Goal: Information Seeking & Learning: Learn about a topic

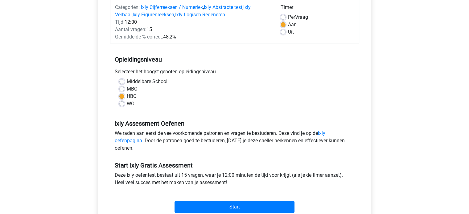
scroll to position [93, 0]
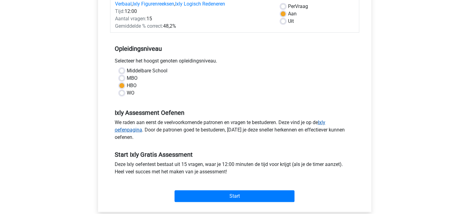
click at [325, 122] on link "Ixly oefenpagina" at bounding box center [220, 126] width 211 height 13
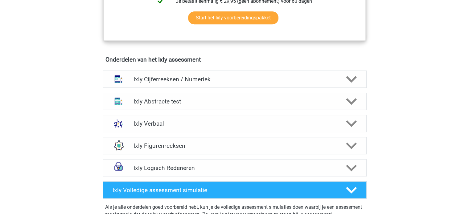
scroll to position [370, 0]
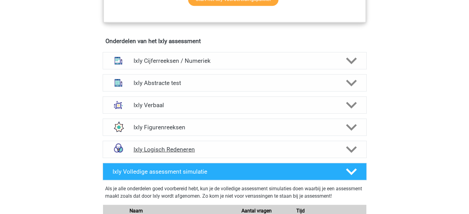
click at [353, 149] on polygon at bounding box center [351, 149] width 11 height 7
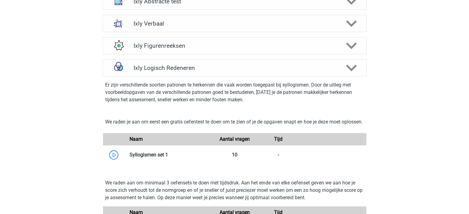
scroll to position [463, 0]
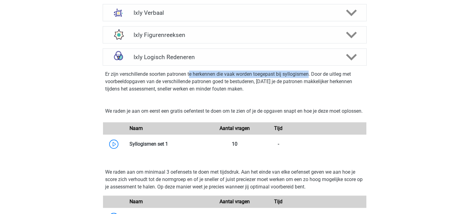
drag, startPoint x: 191, startPoint y: 74, endPoint x: 310, endPoint y: 73, distance: 119.1
click at [310, 73] on p "Er zijn verschillende soorten patronen te herkennen die vaak worden toegepast b…" at bounding box center [234, 82] width 259 height 22
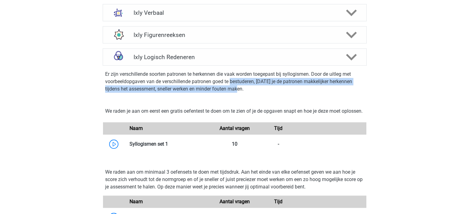
drag, startPoint x: 232, startPoint y: 81, endPoint x: 277, endPoint y: 89, distance: 45.5
click at [277, 89] on p "Er zijn verschillende soorten patronen te herkennen die vaak worden toegepast b…" at bounding box center [234, 82] width 259 height 22
click at [276, 89] on p "Er zijn verschillende soorten patronen te herkennen die vaak worden toegepast b…" at bounding box center [234, 82] width 259 height 22
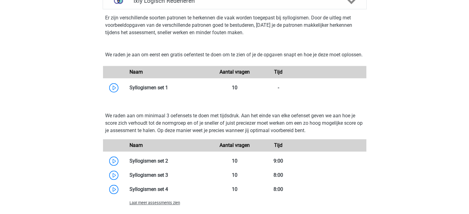
scroll to position [555, 0]
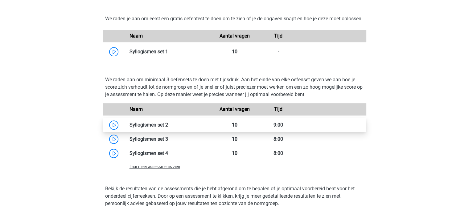
click at [168, 128] on link at bounding box center [168, 125] width 0 height 6
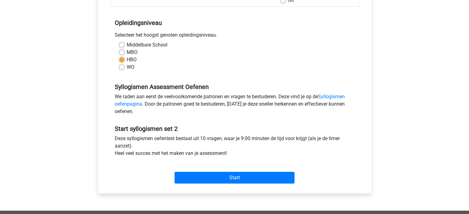
scroll to position [123, 0]
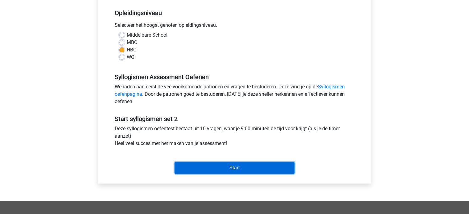
click at [235, 171] on input "Start" at bounding box center [235, 168] width 120 height 12
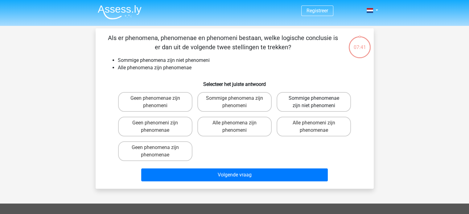
click at [329, 106] on label "Sommige phenomenae zijn niet phenomeni" at bounding box center [314, 102] width 74 height 20
click at [318, 102] on input "Sommige phenomenae zijn niet phenomeni" at bounding box center [316, 100] width 4 height 4
radio input "true"
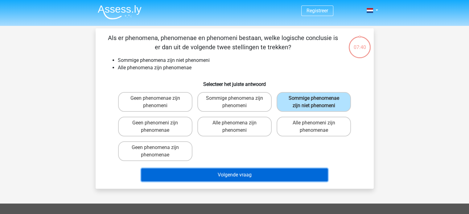
click at [251, 176] on button "Volgende vraag" at bounding box center [234, 175] width 187 height 13
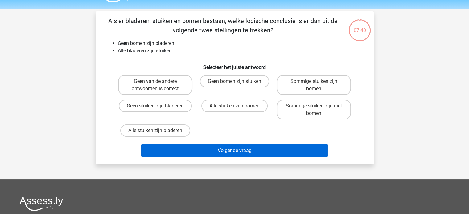
scroll to position [28, 0]
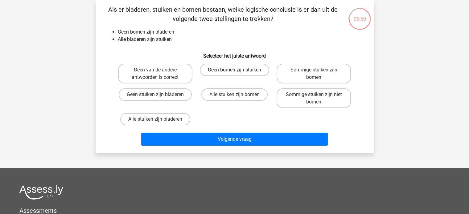
click at [243, 68] on label "Geen bomen zijn stuiken" at bounding box center [234, 70] width 69 height 12
click at [238, 70] on input "Geen bomen zijn stuiken" at bounding box center [236, 72] width 4 height 4
radio input "true"
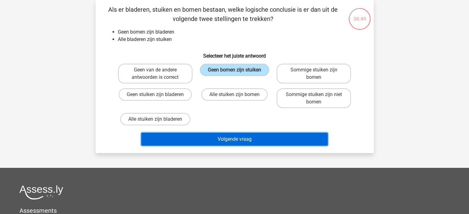
click at [244, 141] on button "Volgende vraag" at bounding box center [234, 139] width 187 height 13
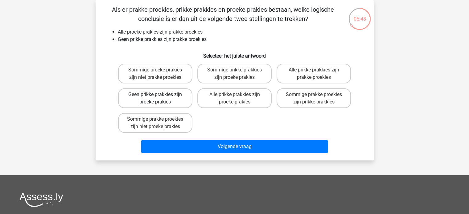
click at [173, 94] on label "Geen prikke prakkies zijn proeke prakies" at bounding box center [155, 99] width 74 height 20
click at [159, 95] on input "Geen prikke prakkies zijn proeke prakies" at bounding box center [157, 97] width 4 height 4
radio input "true"
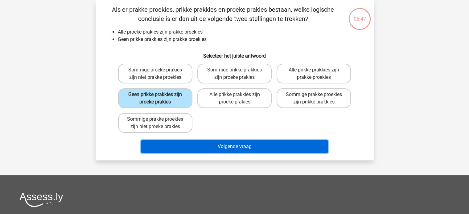
drag, startPoint x: 173, startPoint y: 94, endPoint x: 160, endPoint y: 146, distance: 53.8
click at [160, 146] on button "Volgende vraag" at bounding box center [234, 146] width 187 height 13
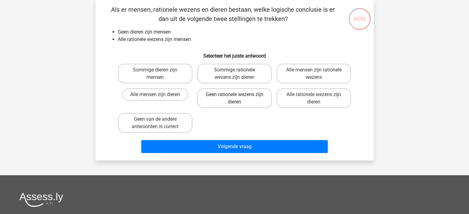
click at [245, 99] on label "Geen rationele wezens zijn dieren" at bounding box center [234, 99] width 74 height 20
click at [238, 99] on input "Geen rationele wezens zijn dieren" at bounding box center [236, 97] width 4 height 4
radio input "true"
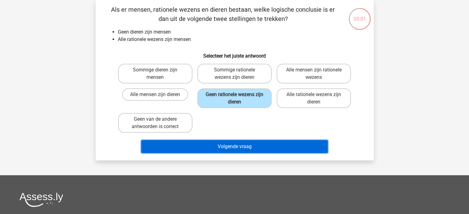
click at [243, 145] on button "Volgende vraag" at bounding box center [234, 146] width 187 height 13
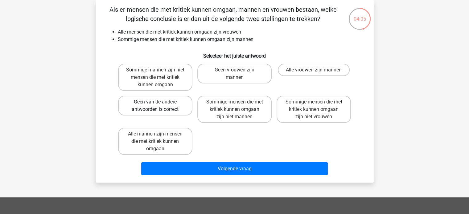
click at [160, 105] on label "Geen van de andere antwoorden is correct" at bounding box center [155, 106] width 74 height 20
click at [159, 105] on input "Geen van de andere antwoorden is correct" at bounding box center [157, 104] width 4 height 4
radio input "true"
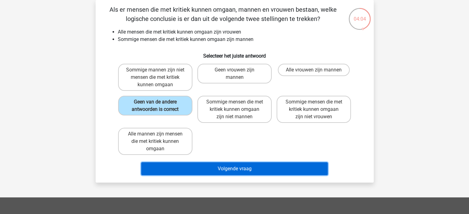
click at [230, 166] on button "Volgende vraag" at bounding box center [234, 169] width 187 height 13
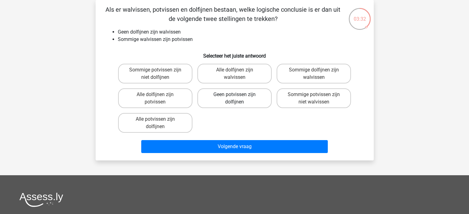
click at [242, 101] on label "Geen potvissen zijn dolfijnen" at bounding box center [234, 99] width 74 height 20
click at [238, 99] on input "Geen potvissen zijn dolfijnen" at bounding box center [236, 97] width 4 height 4
radio input "true"
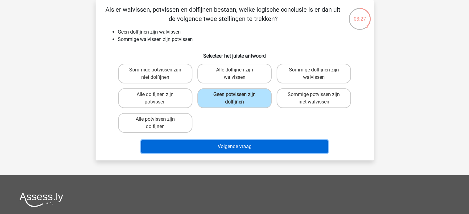
click at [280, 143] on button "Volgende vraag" at bounding box center [234, 146] width 187 height 13
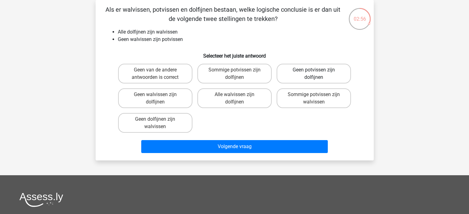
click at [317, 67] on label "Geen potvissen zijn dolfijnen" at bounding box center [314, 74] width 74 height 20
click at [317, 70] on input "Geen potvissen zijn dolfijnen" at bounding box center [316, 72] width 4 height 4
radio input "true"
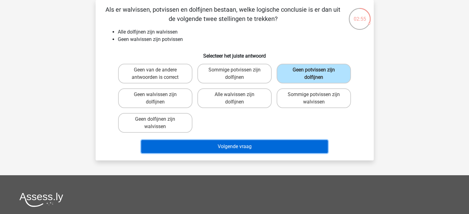
click at [263, 143] on button "Volgende vraag" at bounding box center [234, 146] width 187 height 13
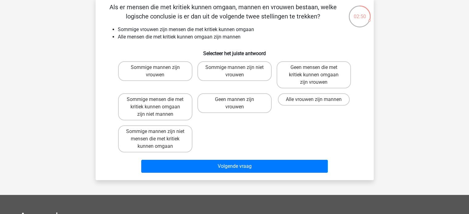
scroll to position [0, 0]
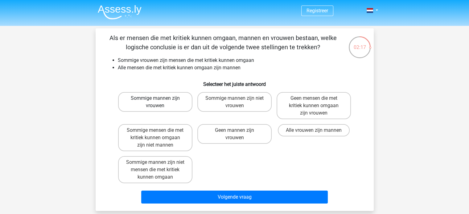
click at [176, 103] on label "Sommige mannen zijn vrouwen" at bounding box center [155, 102] width 74 height 20
click at [159, 102] on input "Sommige mannen zijn vrouwen" at bounding box center [157, 100] width 4 height 4
radio input "true"
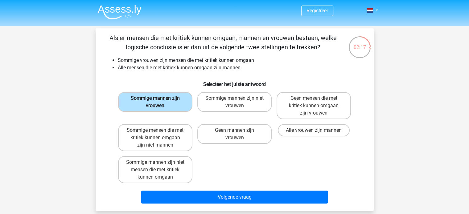
click at [176, 103] on label "Sommige mannen zijn vrouwen" at bounding box center [155, 102] width 74 height 20
click at [159, 102] on input "Sommige mannen zijn vrouwen" at bounding box center [157, 100] width 4 height 4
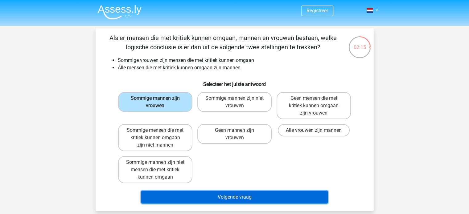
click at [251, 194] on button "Volgende vraag" at bounding box center [234, 197] width 187 height 13
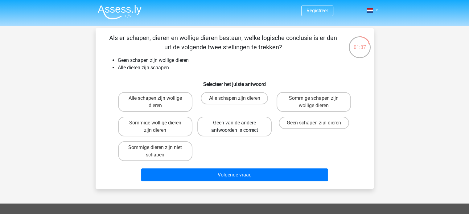
click at [250, 124] on label "Geen van de andere antwoorden is correct" at bounding box center [234, 127] width 74 height 20
click at [238, 124] on input "Geen van de andere antwoorden is correct" at bounding box center [236, 125] width 4 height 4
radio input "true"
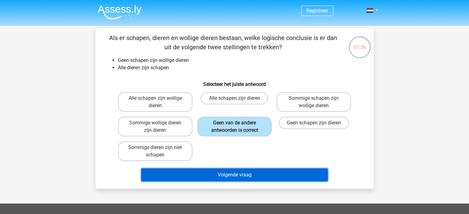
click at [231, 175] on button "Volgende vraag" at bounding box center [234, 175] width 187 height 13
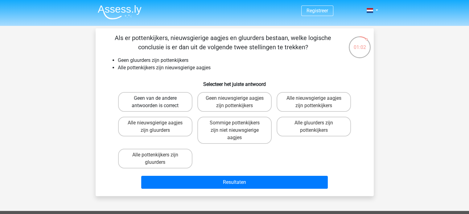
click at [154, 102] on label "Geen van de andere antwoorden is correct" at bounding box center [155, 102] width 74 height 20
click at [155, 102] on input "Geen van de andere antwoorden is correct" at bounding box center [157, 100] width 4 height 4
radio input "true"
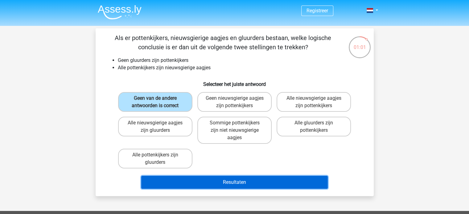
click at [238, 180] on button "Resultaten" at bounding box center [234, 182] width 187 height 13
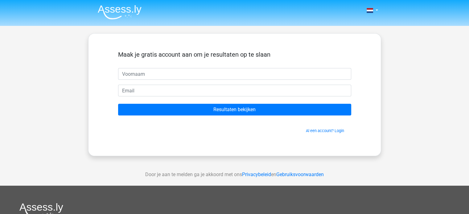
click at [152, 75] on input "text" at bounding box center [234, 74] width 233 height 12
type input "[PERSON_NAME]"
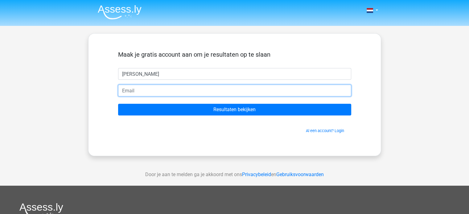
click at [151, 91] on input "email" at bounding box center [234, 91] width 233 height 12
type input "corne.zuijderduijn@gmail.com"
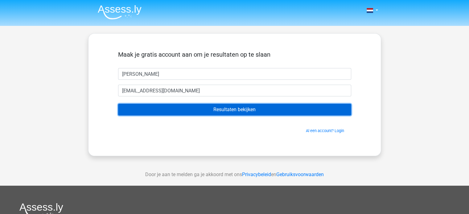
click at [222, 109] on input "Resultaten bekijken" at bounding box center [234, 110] width 233 height 12
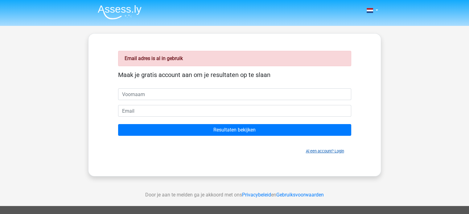
click at [323, 151] on link "Al een account? Login" at bounding box center [325, 151] width 38 height 5
click at [167, 95] on input "text" at bounding box center [234, 95] width 233 height 12
type input "[PERSON_NAME]"
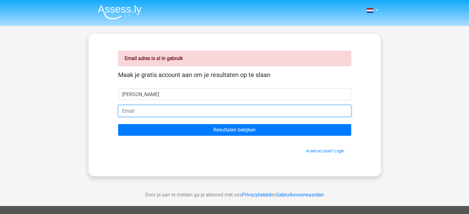
click at [146, 110] on input "email" at bounding box center [234, 111] width 233 height 12
type input "corne.zuijderduijn@gmail.com"
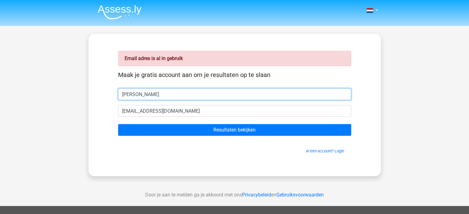
click at [151, 93] on input "Cornelis" at bounding box center [234, 95] width 233 height 12
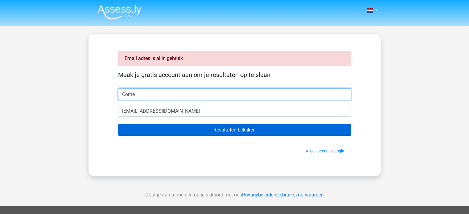
type input "Corné"
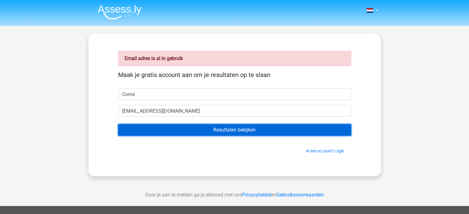
click at [247, 127] on input "Resultaten bekijken" at bounding box center [234, 130] width 233 height 12
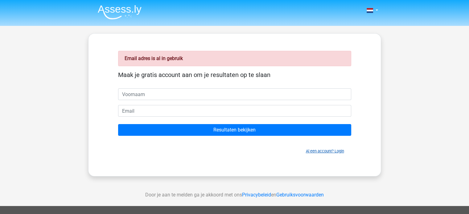
click at [318, 151] on link "Al een account? Login" at bounding box center [325, 151] width 38 height 5
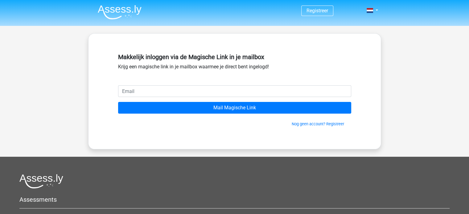
click at [158, 90] on input "email" at bounding box center [234, 91] width 233 height 12
type input "[EMAIL_ADDRESS][DOMAIN_NAME]"
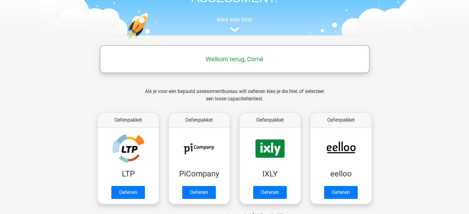
scroll to position [62, 0]
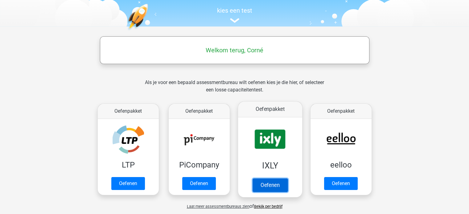
click at [273, 179] on link "Oefenen" at bounding box center [269, 186] width 35 height 14
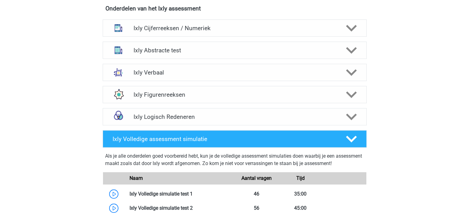
scroll to position [432, 0]
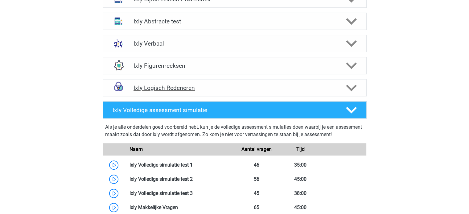
click at [354, 87] on polygon at bounding box center [351, 88] width 11 height 7
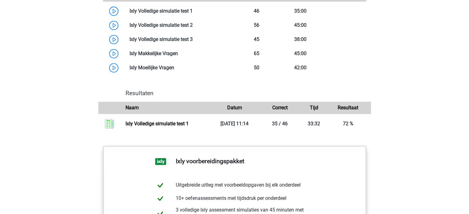
scroll to position [864, 0]
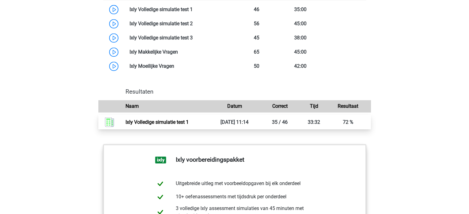
click at [189, 125] on link "Ixly Volledige simulatie test 1" at bounding box center [157, 122] width 63 height 6
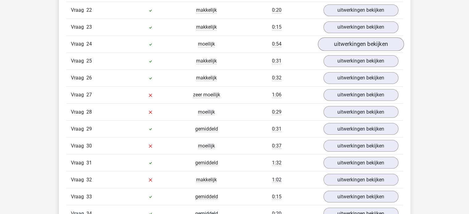
scroll to position [1080, 0]
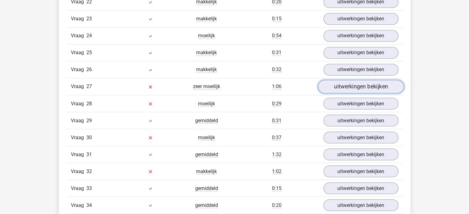
click at [350, 87] on link "uitwerkingen bekijken" at bounding box center [361, 87] width 86 height 14
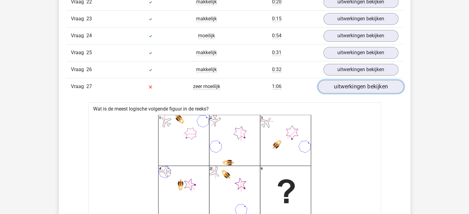
click at [356, 89] on link "uitwerkingen bekijken" at bounding box center [361, 87] width 86 height 14
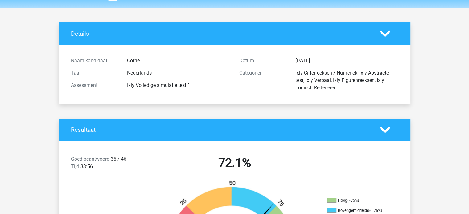
scroll to position [0, 0]
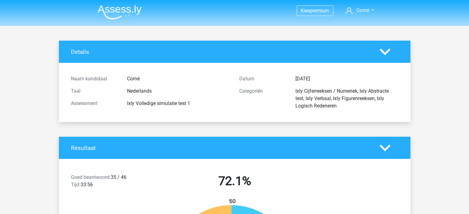
click at [127, 12] on img at bounding box center [120, 12] width 44 height 15
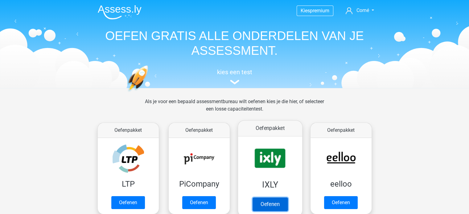
click at [274, 198] on link "Oefenen" at bounding box center [269, 205] width 35 height 14
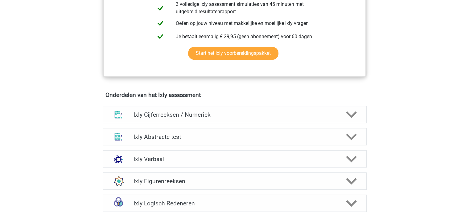
scroll to position [401, 0]
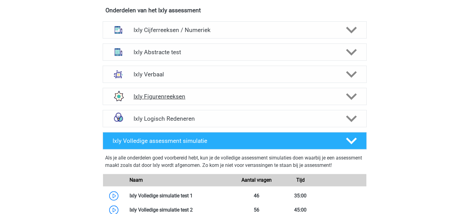
click at [351, 93] on icon at bounding box center [351, 96] width 11 height 11
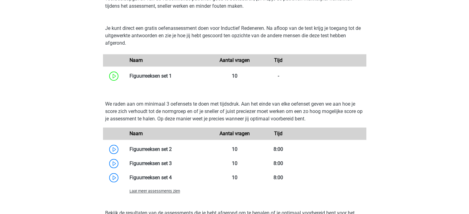
scroll to position [524, 0]
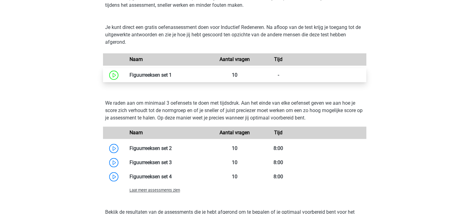
click at [172, 78] on link at bounding box center [172, 75] width 0 height 6
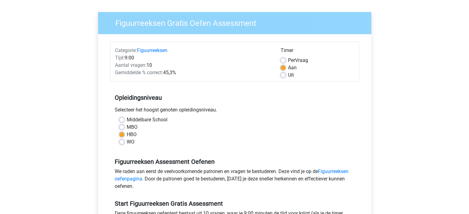
scroll to position [31, 0]
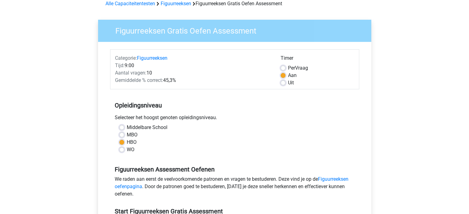
click at [127, 150] on label "WO" at bounding box center [131, 149] width 8 height 7
click at [120, 150] on input "WO" at bounding box center [121, 149] width 5 height 6
radio input "true"
click at [127, 142] on label "HBO" at bounding box center [132, 142] width 10 height 7
click at [121, 142] on input "HBO" at bounding box center [121, 142] width 5 height 6
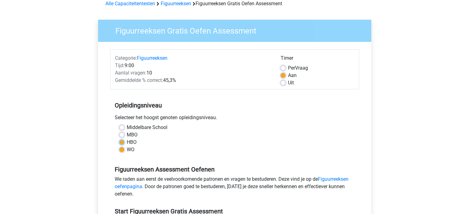
radio input "true"
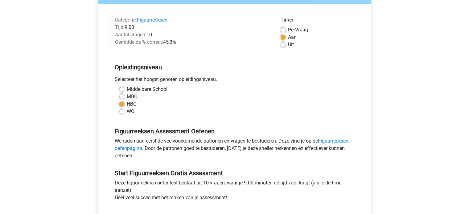
scroll to position [123, 0]
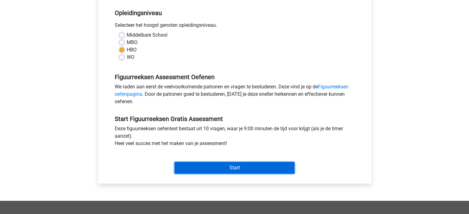
click at [239, 167] on input "Start" at bounding box center [235, 168] width 120 height 12
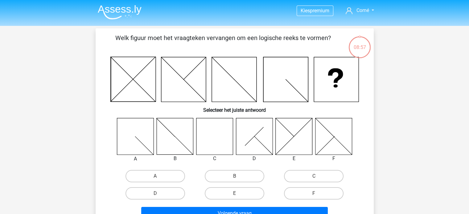
click at [215, 138] on icon at bounding box center [214, 136] width 37 height 37
click at [316, 175] on label "C" at bounding box center [314, 176] width 60 height 12
click at [316, 176] on input "C" at bounding box center [316, 178] width 4 height 4
radio input "true"
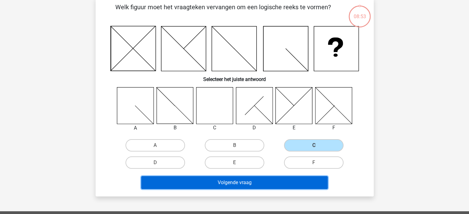
click at [249, 178] on button "Volgende vraag" at bounding box center [234, 182] width 187 height 13
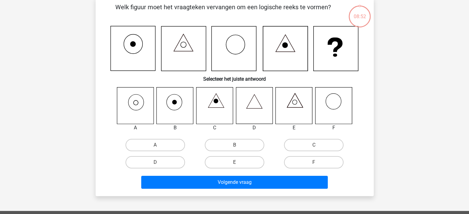
scroll to position [28, 0]
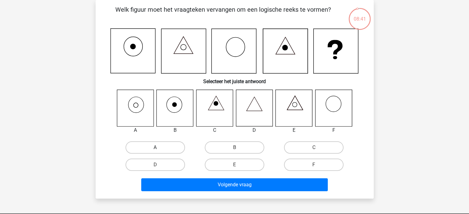
click at [147, 148] on label "A" at bounding box center [156, 148] width 60 height 12
click at [155, 148] on input "A" at bounding box center [157, 150] width 4 height 4
radio input "true"
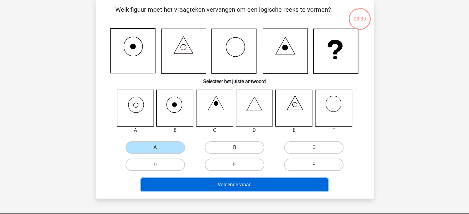
click at [238, 185] on button "Volgende vraag" at bounding box center [234, 185] width 187 height 13
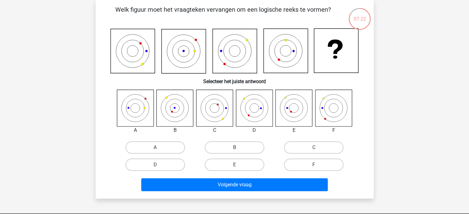
click at [234, 148] on input "B" at bounding box center [236, 150] width 4 height 4
radio input "true"
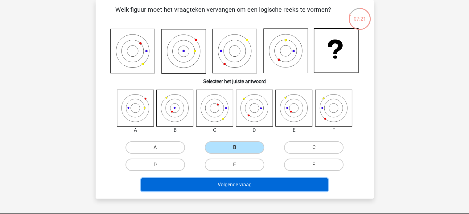
click at [239, 182] on button "Volgende vraag" at bounding box center [234, 185] width 187 height 13
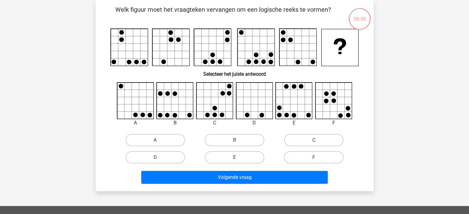
click at [252, 48] on rect at bounding box center [256, 47] width 37 height 37
click at [237, 158] on input "E" at bounding box center [236, 160] width 4 height 4
radio input "true"
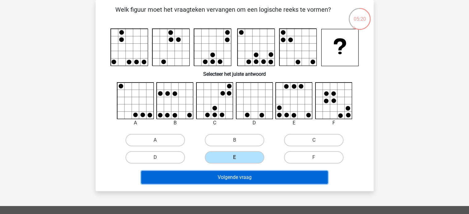
click at [239, 178] on button "Volgende vraag" at bounding box center [234, 177] width 187 height 13
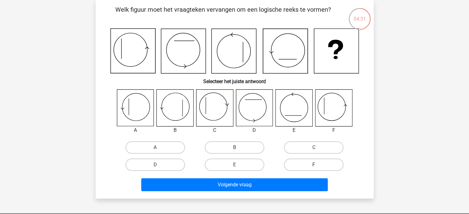
click at [309, 163] on label "F" at bounding box center [314, 165] width 60 height 12
click at [314, 165] on input "F" at bounding box center [316, 167] width 4 height 4
radio input "true"
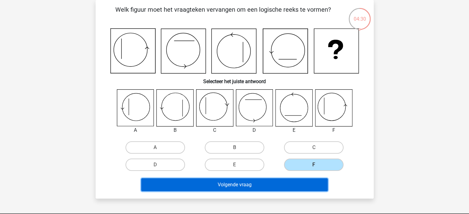
click at [268, 184] on button "Volgende vraag" at bounding box center [234, 185] width 187 height 13
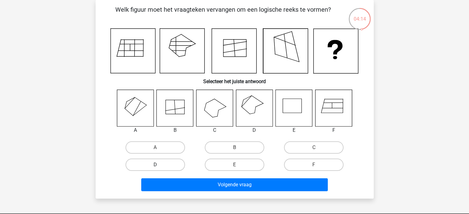
click at [136, 166] on label "D" at bounding box center [156, 165] width 60 height 12
click at [155, 166] on input "D" at bounding box center [157, 167] width 4 height 4
radio input "true"
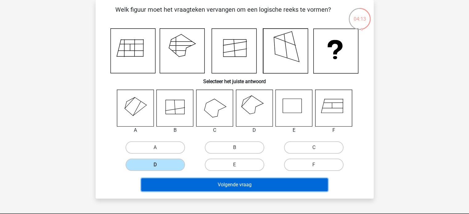
click at [239, 183] on button "Volgende vraag" at bounding box center [234, 185] width 187 height 13
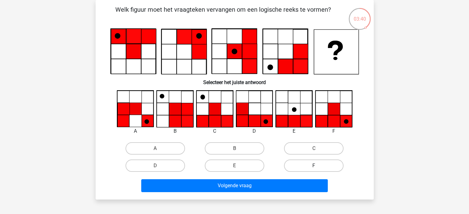
click at [303, 165] on label "F" at bounding box center [314, 166] width 60 height 12
click at [314, 166] on input "F" at bounding box center [316, 168] width 4 height 4
radio input "true"
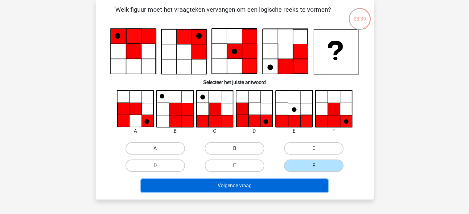
click at [289, 185] on button "Volgende vraag" at bounding box center [234, 186] width 187 height 13
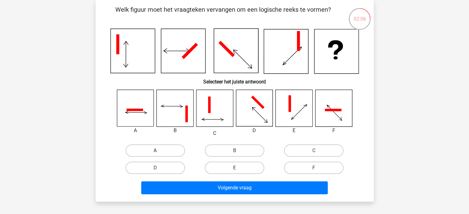
click at [162, 146] on label "A" at bounding box center [156, 151] width 60 height 12
click at [159, 151] on input "A" at bounding box center [157, 153] width 4 height 4
radio input "true"
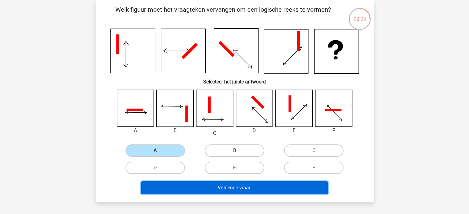
click at [230, 183] on button "Volgende vraag" at bounding box center [234, 188] width 187 height 13
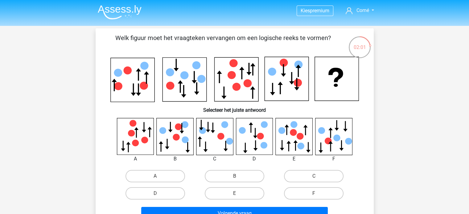
scroll to position [31, 0]
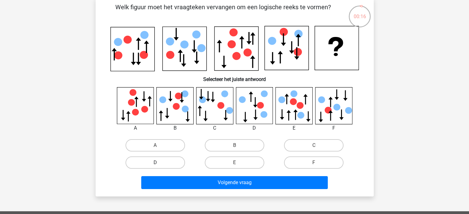
click at [164, 161] on label "D" at bounding box center [156, 163] width 60 height 12
click at [159, 163] on input "D" at bounding box center [157, 165] width 4 height 4
radio input "true"
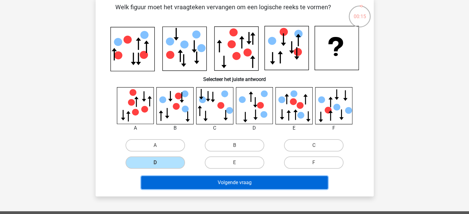
click at [244, 180] on button "Volgende vraag" at bounding box center [234, 182] width 187 height 13
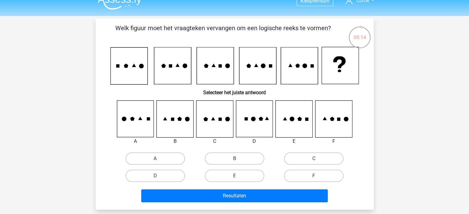
scroll to position [0, 0]
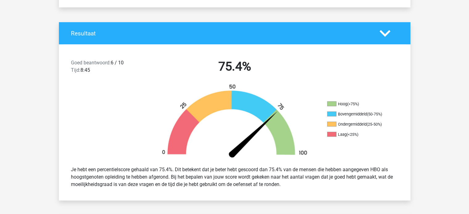
scroll to position [123, 0]
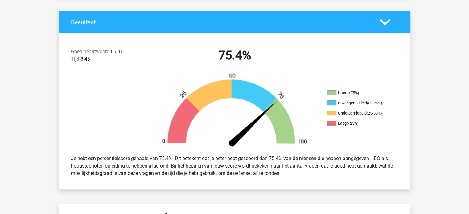
click at [383, 22] on polygon at bounding box center [385, 22] width 11 height 7
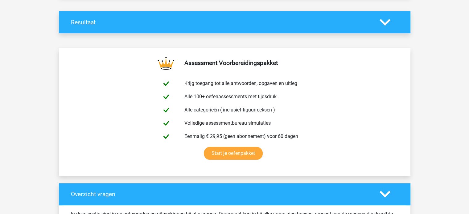
click at [383, 23] on icon at bounding box center [385, 22] width 11 height 11
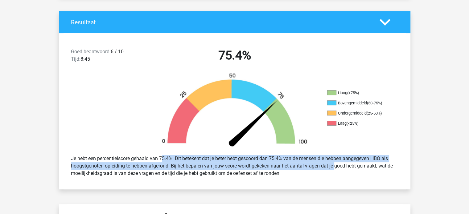
drag, startPoint x: 144, startPoint y: 158, endPoint x: 323, endPoint y: 170, distance: 179.3
click at [322, 170] on div "Je hebt een percentielscore gehaald van 75.4%. Dit betekent dat je beter hebt g…" at bounding box center [234, 166] width 337 height 27
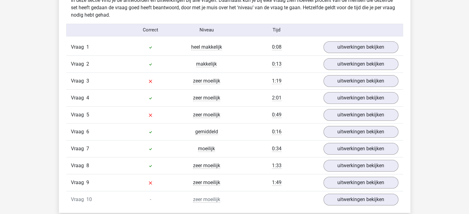
scroll to position [524, 0]
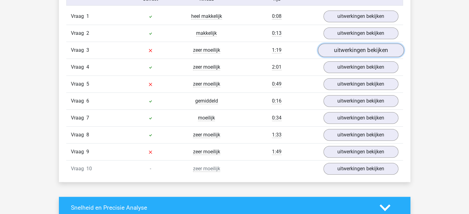
click at [348, 49] on link "uitwerkingen bekijken" at bounding box center [361, 51] width 86 height 14
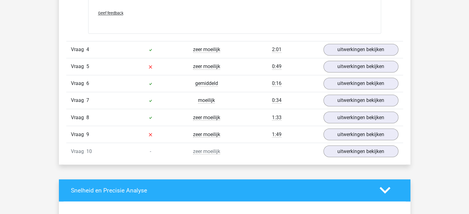
scroll to position [1049, 0]
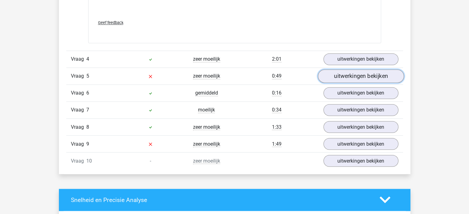
click at [360, 74] on link "uitwerkingen bekijken" at bounding box center [361, 76] width 86 height 14
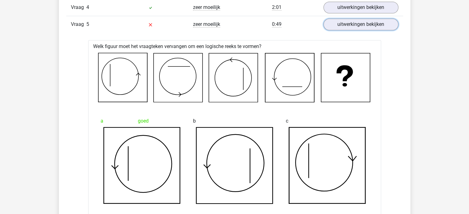
scroll to position [1018, 0]
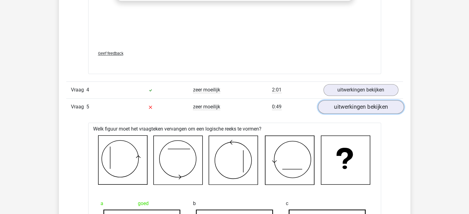
click at [380, 108] on link "uitwerkingen bekijken" at bounding box center [361, 107] width 86 height 14
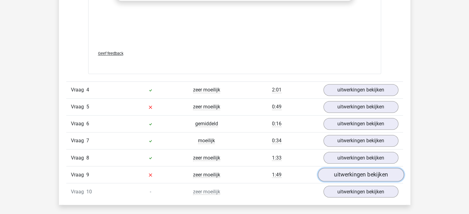
click at [374, 171] on link "uitwerkingen bekijken" at bounding box center [361, 175] width 86 height 14
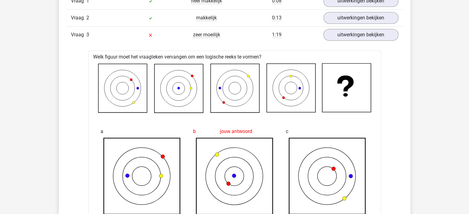
scroll to position [463, 0]
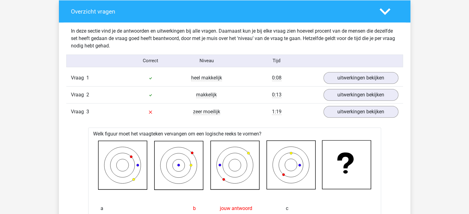
click at [386, 12] on polygon at bounding box center [385, 11] width 11 height 7
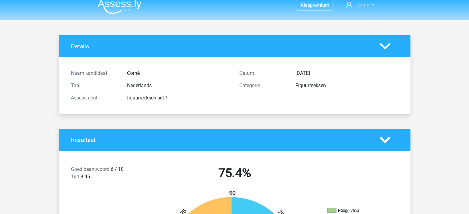
scroll to position [0, 0]
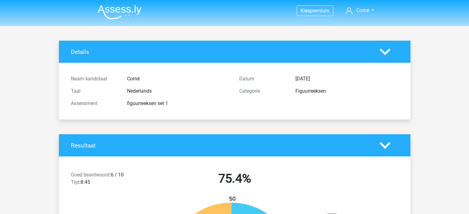
click at [112, 7] on img at bounding box center [120, 12] width 44 height 15
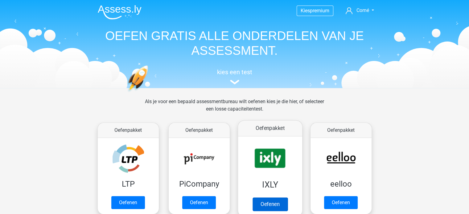
scroll to position [93, 0]
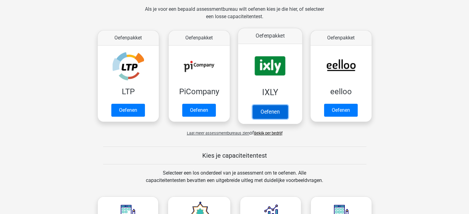
click at [267, 117] on link "Oefenen" at bounding box center [269, 112] width 35 height 14
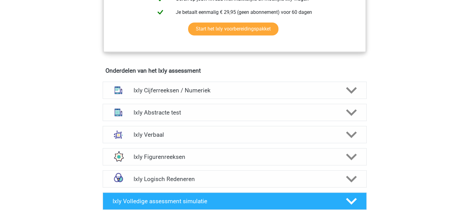
scroll to position [401, 0]
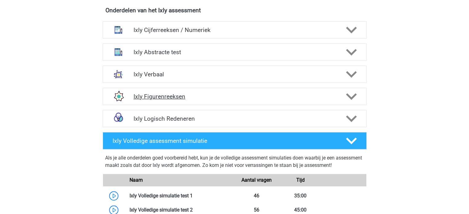
click at [351, 93] on icon at bounding box center [351, 96] width 11 height 11
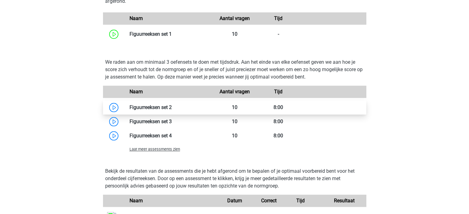
scroll to position [555, 0]
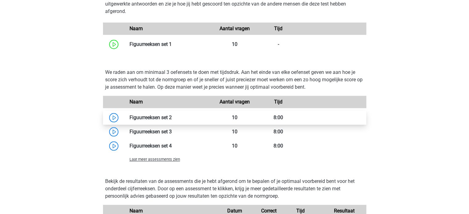
click at [172, 117] on link at bounding box center [172, 118] width 0 height 6
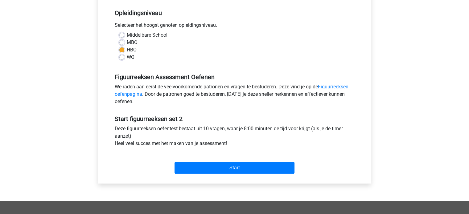
scroll to position [154, 0]
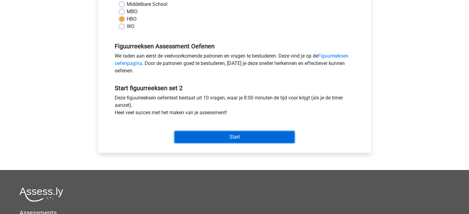
click at [237, 136] on input "Start" at bounding box center [235, 137] width 120 height 12
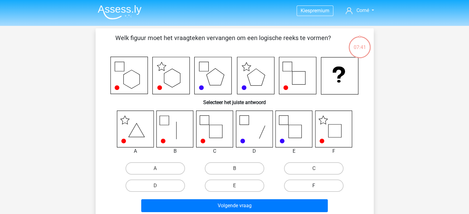
click at [320, 183] on label "F" at bounding box center [314, 186] width 60 height 12
click at [318, 186] on input "F" at bounding box center [316, 188] width 4 height 4
radio input "true"
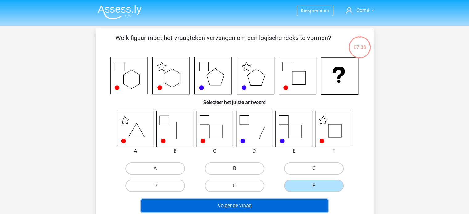
click at [284, 203] on button "Volgende vraag" at bounding box center [234, 206] width 187 height 13
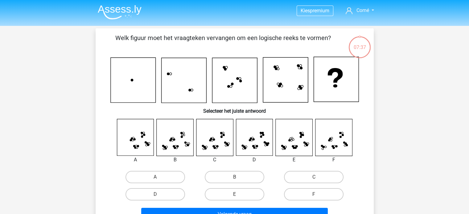
scroll to position [28, 0]
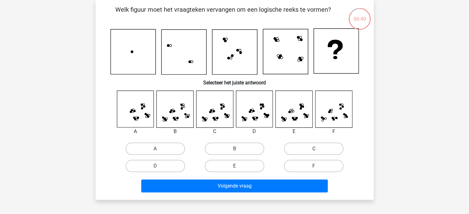
click at [305, 147] on label "C" at bounding box center [314, 149] width 60 height 12
click at [314, 149] on input "C" at bounding box center [316, 151] width 4 height 4
radio input "true"
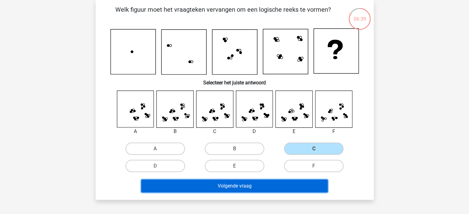
click at [265, 183] on button "Volgende vraag" at bounding box center [234, 186] width 187 height 13
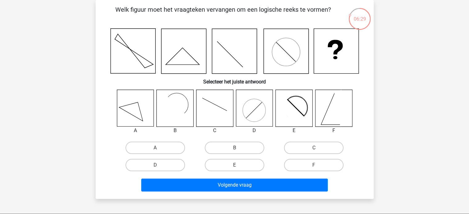
scroll to position [0, 0]
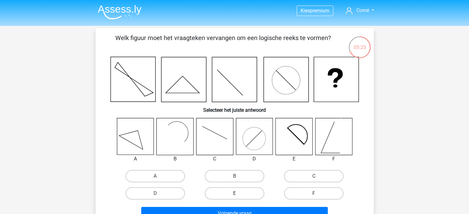
click at [241, 191] on label "E" at bounding box center [235, 194] width 60 height 12
click at [238, 194] on input "E" at bounding box center [236, 196] width 4 height 4
radio input "true"
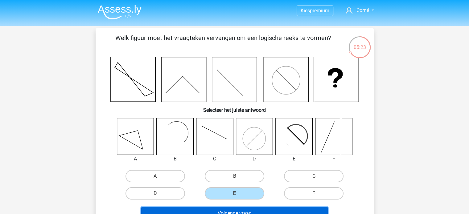
click at [242, 211] on button "Volgende vraag" at bounding box center [234, 213] width 187 height 13
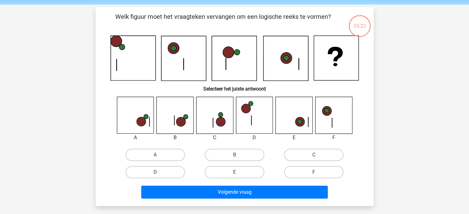
scroll to position [28, 0]
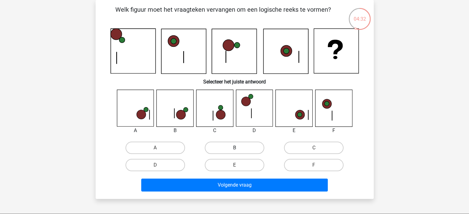
click at [224, 148] on label "B" at bounding box center [235, 148] width 60 height 12
click at [234, 148] on input "B" at bounding box center [236, 150] width 4 height 4
radio input "true"
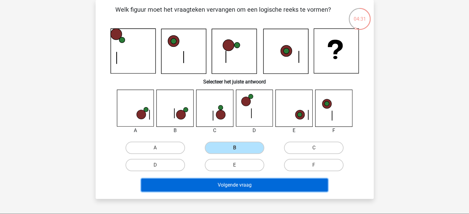
click at [245, 183] on button "Volgende vraag" at bounding box center [234, 185] width 187 height 13
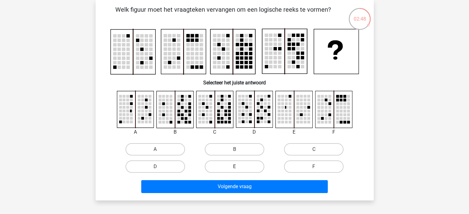
click at [222, 168] on label "E" at bounding box center [235, 167] width 60 height 12
click at [234, 168] on input "E" at bounding box center [236, 169] width 4 height 4
radio input "true"
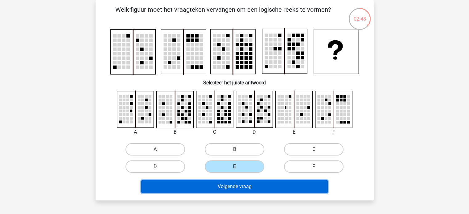
click at [241, 186] on button "Volgende vraag" at bounding box center [234, 186] width 187 height 13
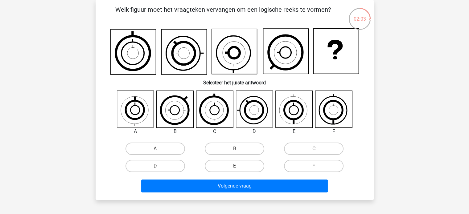
click at [318, 167] on input "F" at bounding box center [316, 168] width 4 height 4
radio input "true"
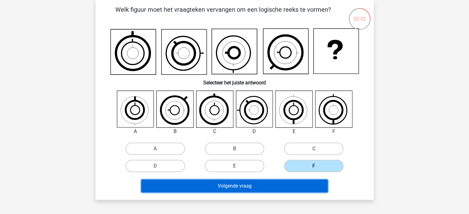
click at [277, 185] on button "Volgende vraag" at bounding box center [234, 186] width 187 height 13
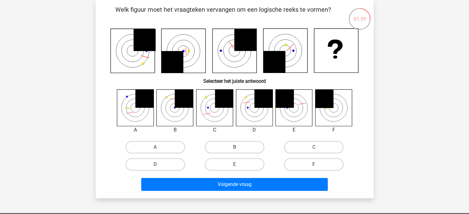
scroll to position [0, 0]
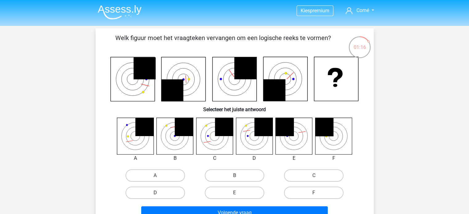
click at [176, 192] on label "D" at bounding box center [156, 193] width 60 height 12
click at [159, 193] on input "D" at bounding box center [157, 195] width 4 height 4
radio input "true"
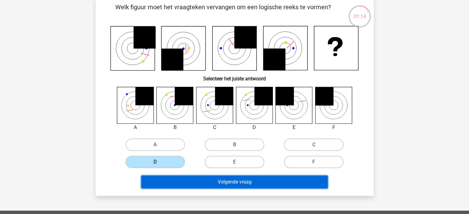
click at [248, 182] on button "Volgende vraag" at bounding box center [234, 182] width 187 height 13
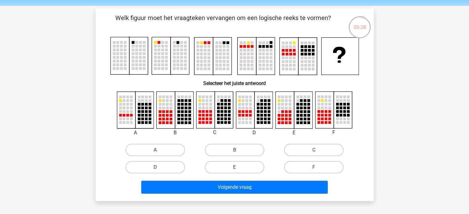
scroll to position [31, 0]
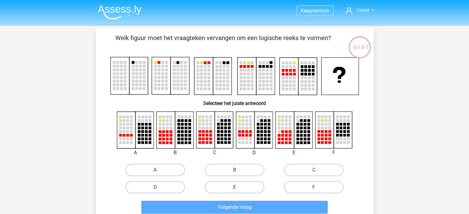
scroll to position [31, 0]
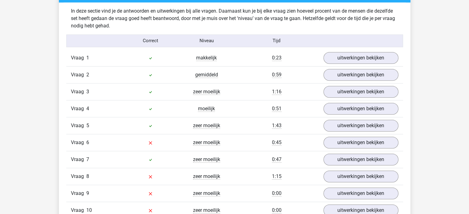
scroll to position [494, 0]
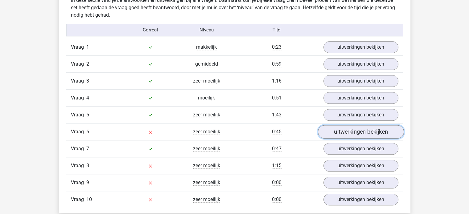
click at [346, 133] on link "uitwerkingen bekijken" at bounding box center [361, 132] width 86 height 14
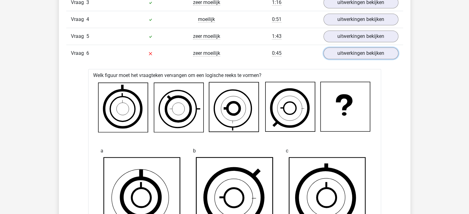
scroll to position [524, 0]
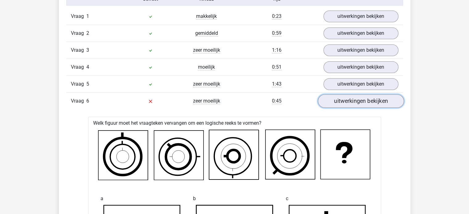
click at [376, 99] on link "uitwerkingen bekijken" at bounding box center [361, 101] width 86 height 14
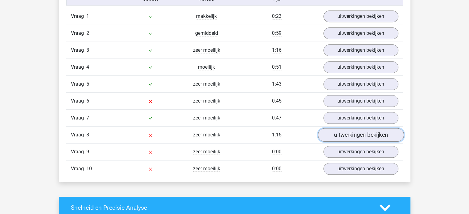
click at [359, 134] on link "uitwerkingen bekijken" at bounding box center [361, 135] width 86 height 14
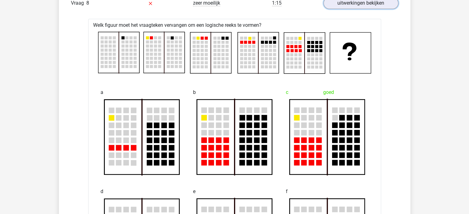
scroll to position [648, 0]
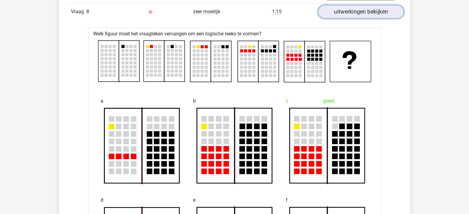
click at [358, 11] on link "uitwerkingen bekijken" at bounding box center [361, 12] width 86 height 14
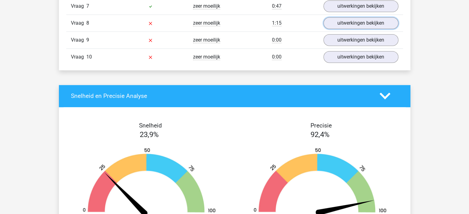
scroll to position [617, 0]
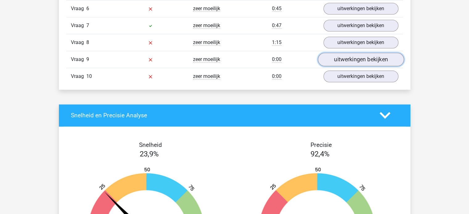
click at [352, 57] on link "uitwerkingen bekijken" at bounding box center [361, 60] width 86 height 14
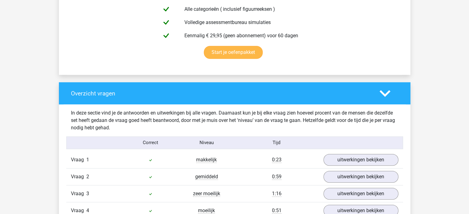
scroll to position [370, 0]
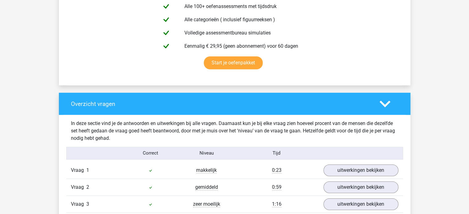
click at [385, 106] on polygon at bounding box center [385, 104] width 11 height 7
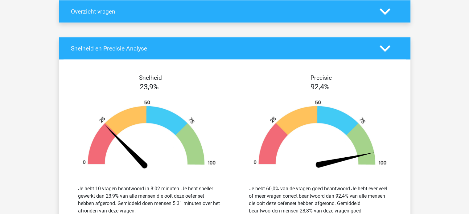
scroll to position [494, 0]
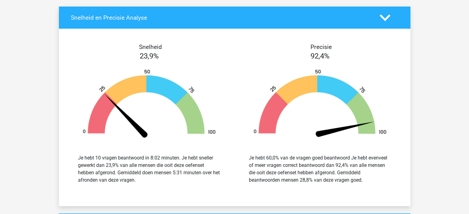
drag, startPoint x: 310, startPoint y: 158, endPoint x: 378, endPoint y: 184, distance: 72.8
click at [378, 184] on div "Je hebt 60,0% van de vragen goed beantwoord Je hebt evenveel of meer vragen cor…" at bounding box center [320, 170] width 143 height 30
drag, startPoint x: 117, startPoint y: 156, endPoint x: 189, endPoint y: 181, distance: 76.2
click at [189, 181] on div "Je hebt 10 vragen beantwoord in 8:02 minuten. Je hebt sneller gewerkt dan 23,9%…" at bounding box center [149, 170] width 143 height 30
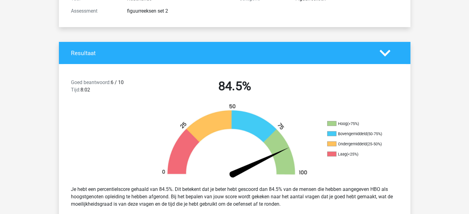
scroll to position [0, 0]
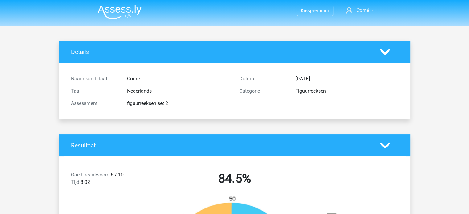
click at [126, 7] on img at bounding box center [120, 12] width 44 height 15
